Goal: Information Seeking & Learning: Learn about a topic

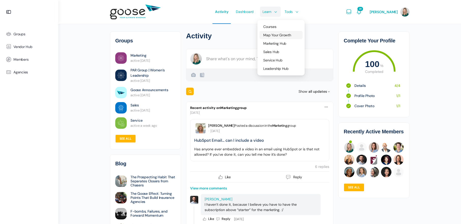
click at [273, 35] on span "Map Your Growth" at bounding box center [277, 35] width 28 height 5
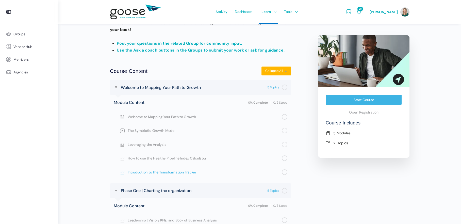
scroll to position [298, 0]
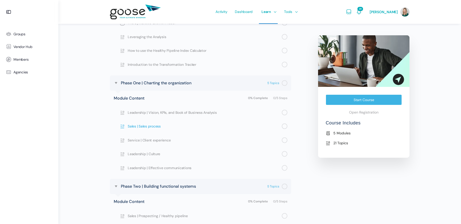
click at [142, 127] on span "Sales | Sales process" at bounding box center [205, 126] width 154 height 6
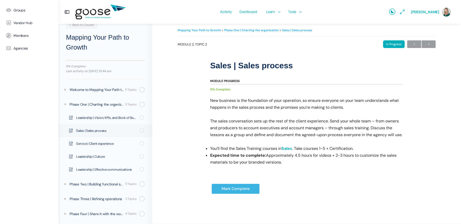
scroll to position [2, 0]
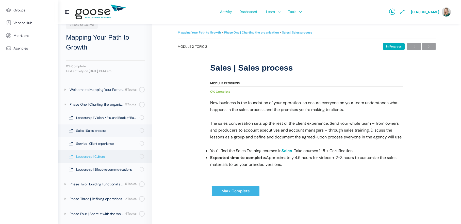
click at [96, 157] on span "Leadership | Culture" at bounding box center [106, 156] width 60 height 5
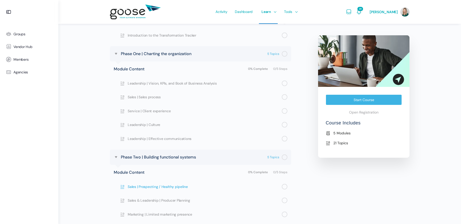
scroll to position [386, 0]
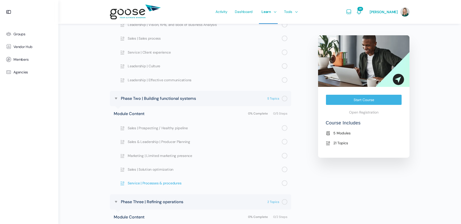
click at [147, 182] on span "Service | Processes & procedures" at bounding box center [205, 183] width 154 height 6
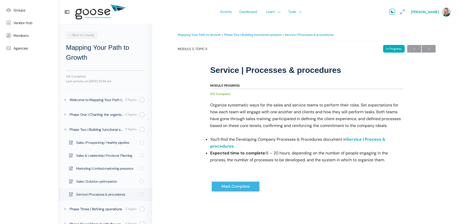
scroll to position [10, 0]
